Goal: Find specific page/section: Find specific page/section

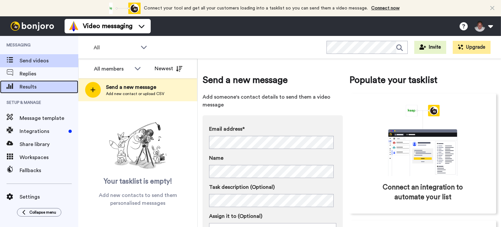
click at [35, 86] on span "Results" at bounding box center [49, 87] width 59 height 8
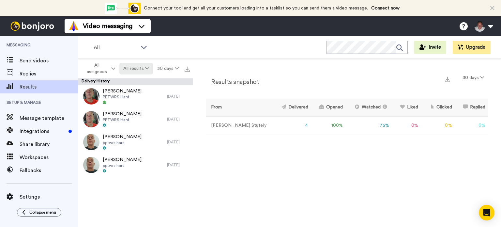
click at [143, 70] on button "All results" at bounding box center [136, 69] width 34 height 12
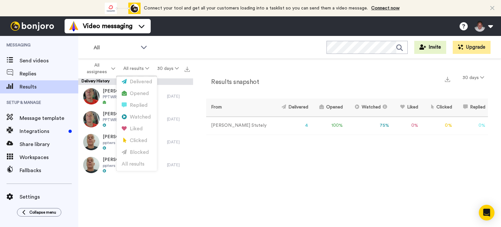
click at [491, 10] on icon at bounding box center [493, 8] width 4 height 7
